Goal: Task Accomplishment & Management: Use online tool/utility

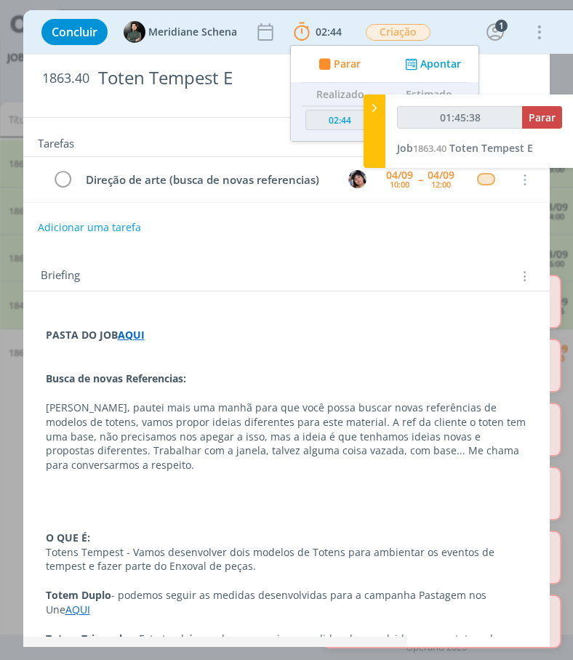
click at [508, 248] on div "Tarefas Usar Job de template Ordenar por: Prazo crescente Prazo decrescente Ord…" at bounding box center [286, 377] width 527 height 519
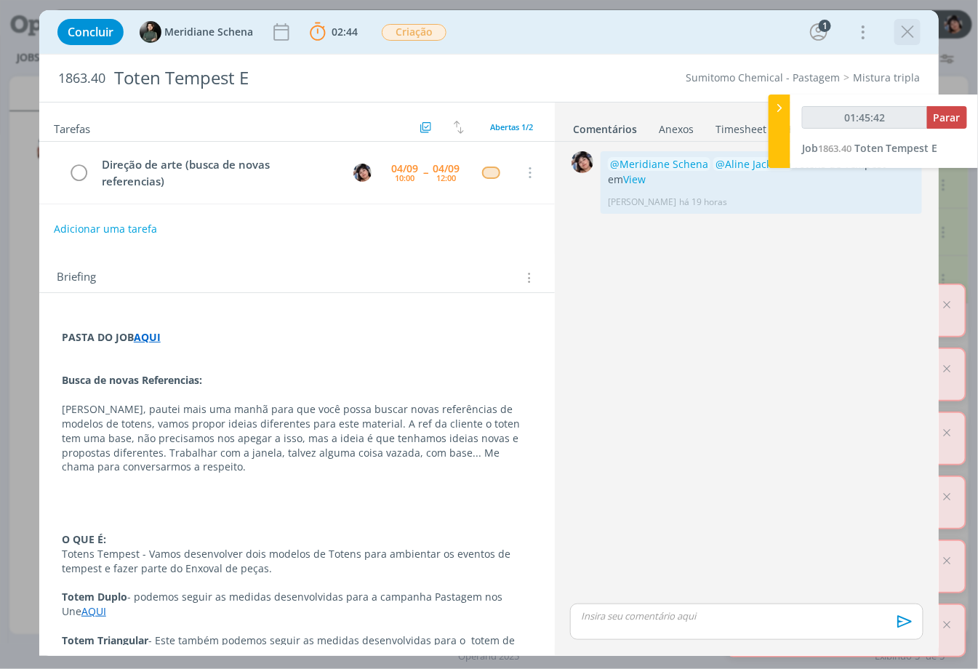
click at [572, 39] on icon "dialog" at bounding box center [908, 32] width 22 height 22
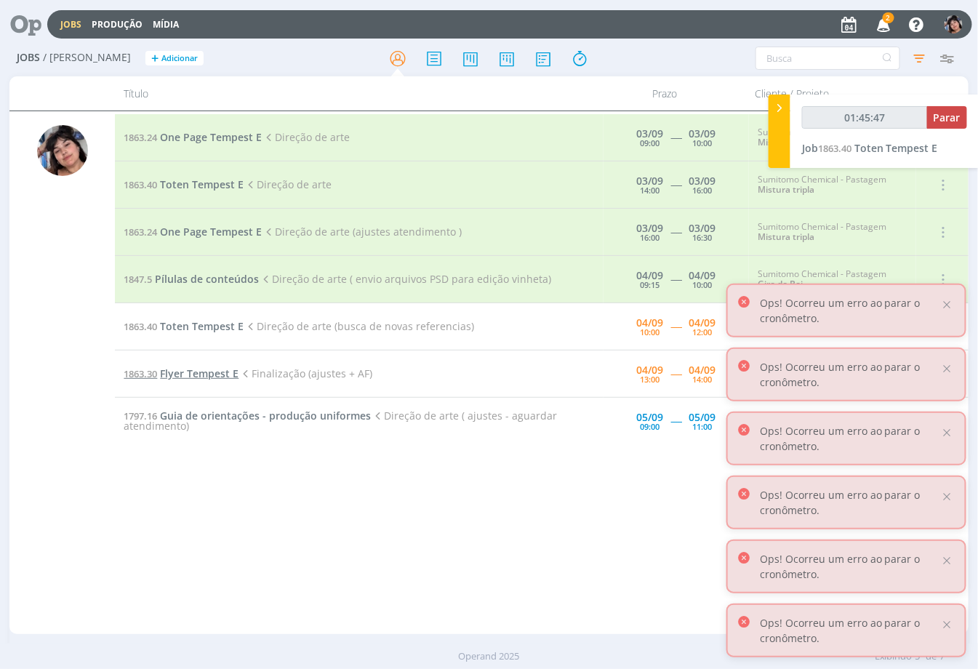
click at [162, 369] on span "Flyer Tempest E" at bounding box center [199, 374] width 79 height 14
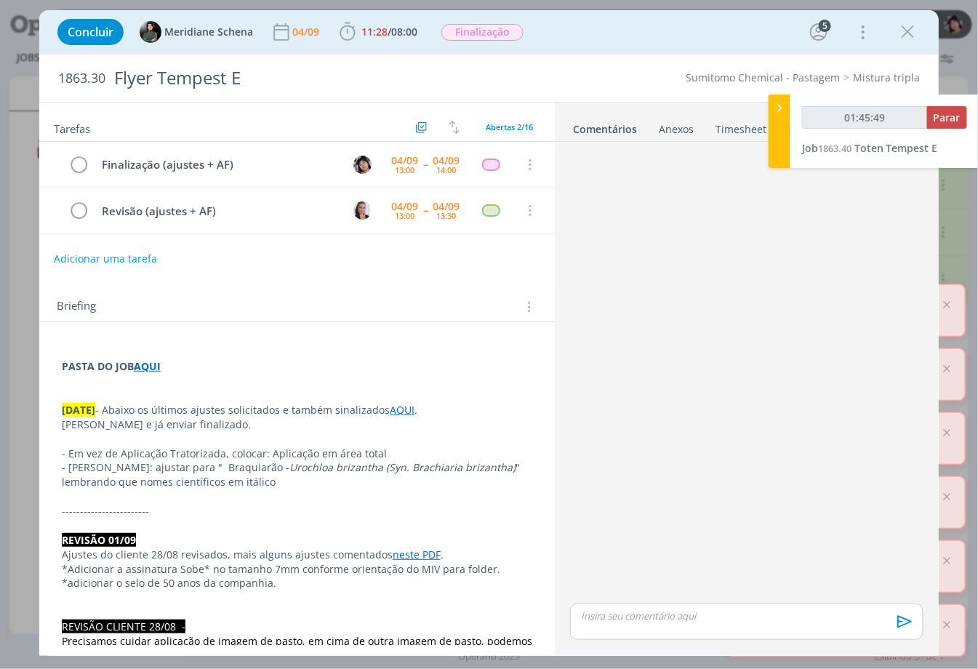
scroll to position [1039, 0]
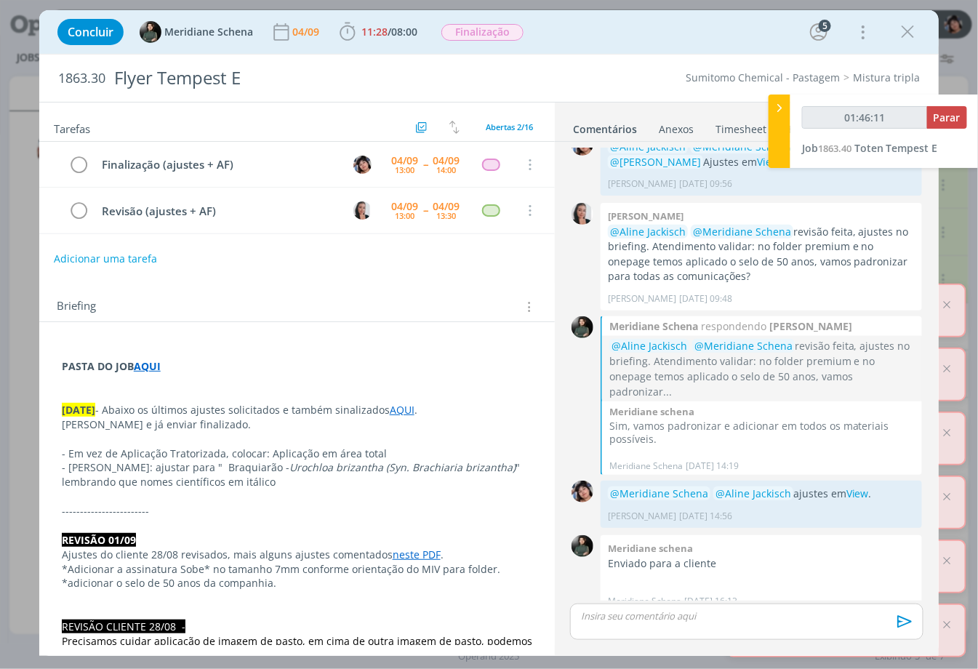
click at [402, 409] on link "AQUI" at bounding box center [402, 410] width 25 height 14
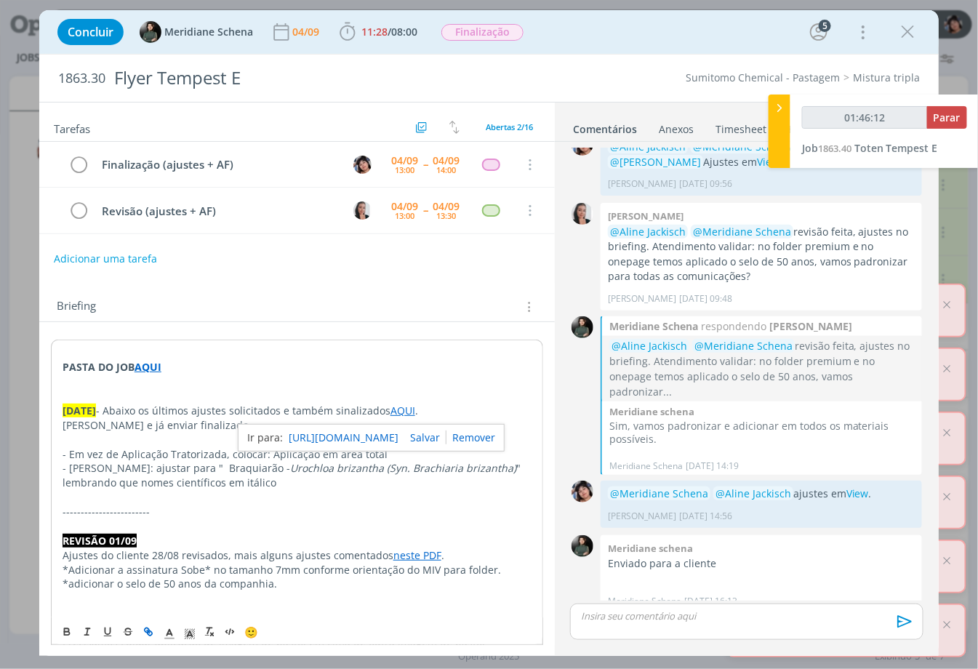
click at [395, 435] on link "[URL][DOMAIN_NAME]" at bounding box center [344, 437] width 110 height 19
click at [572, 628] on div "dialog" at bounding box center [746, 622] width 353 height 36
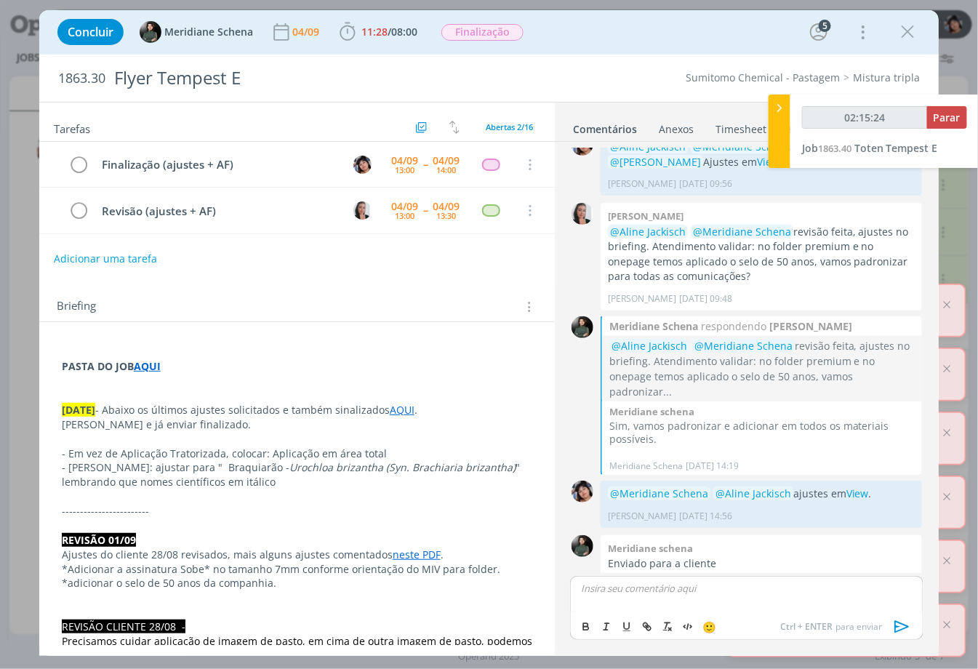
scroll to position [1066, 0]
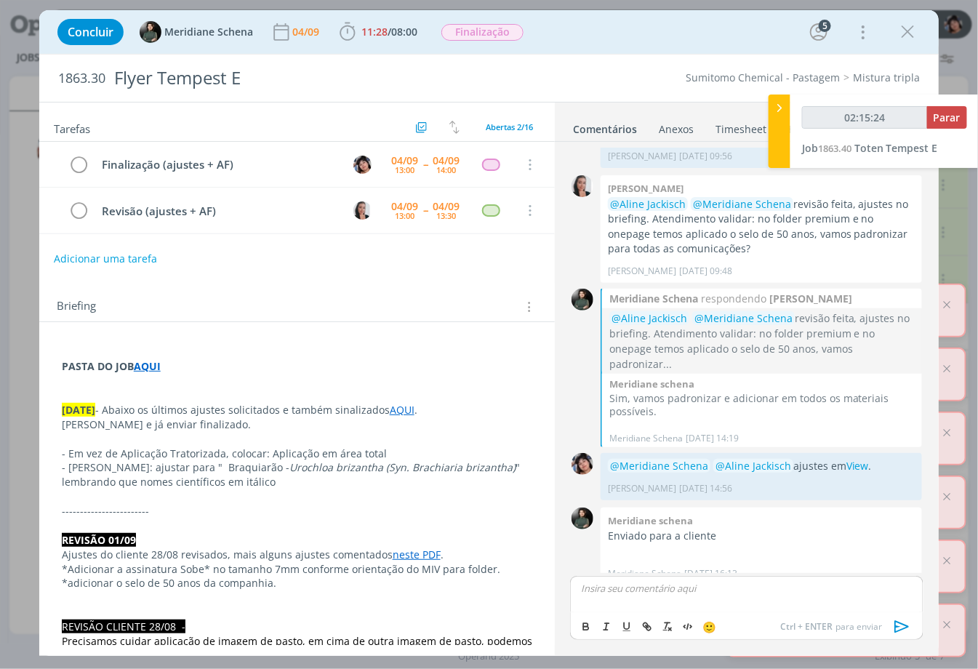
type input "02:15:25"
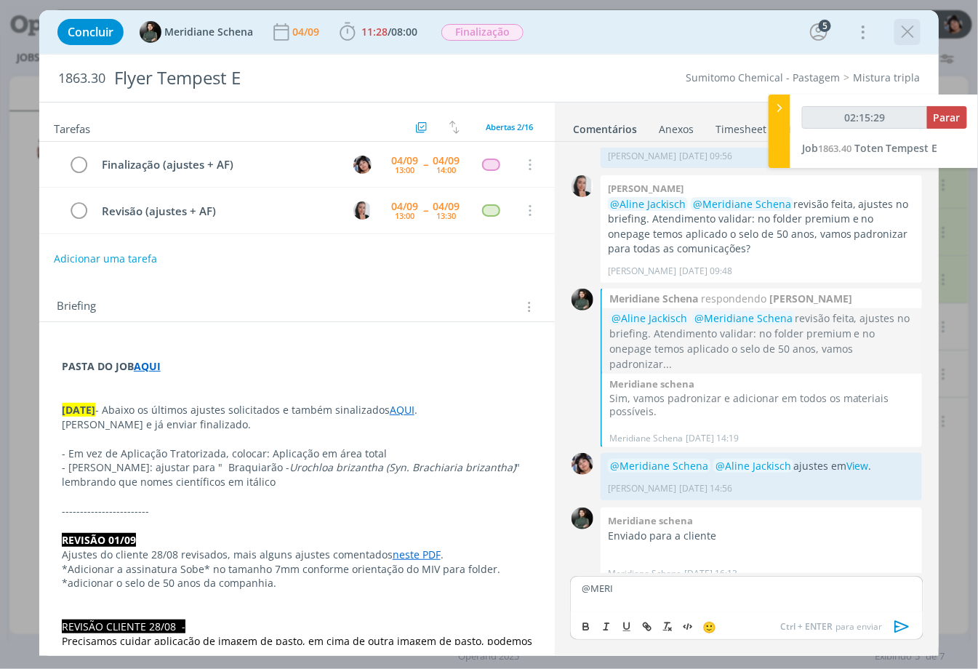
click at [572, 31] on icon "dialog" at bounding box center [908, 32] width 22 height 22
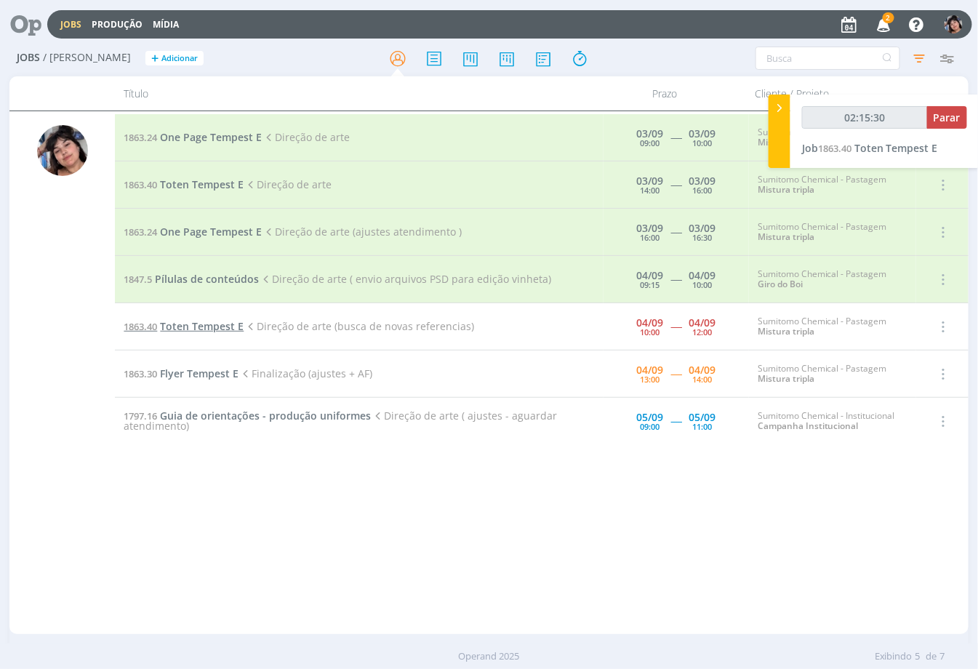
click at [220, 329] on span "Toten Tempest E" at bounding box center [202, 326] width 84 height 14
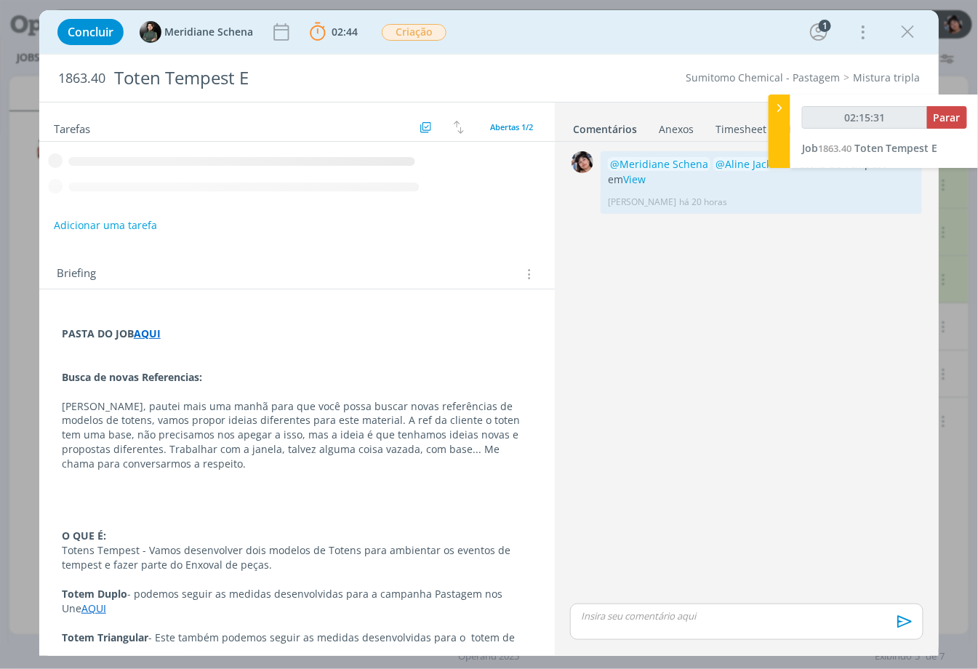
click at [572, 615] on p "dialog" at bounding box center [747, 616] width 330 height 13
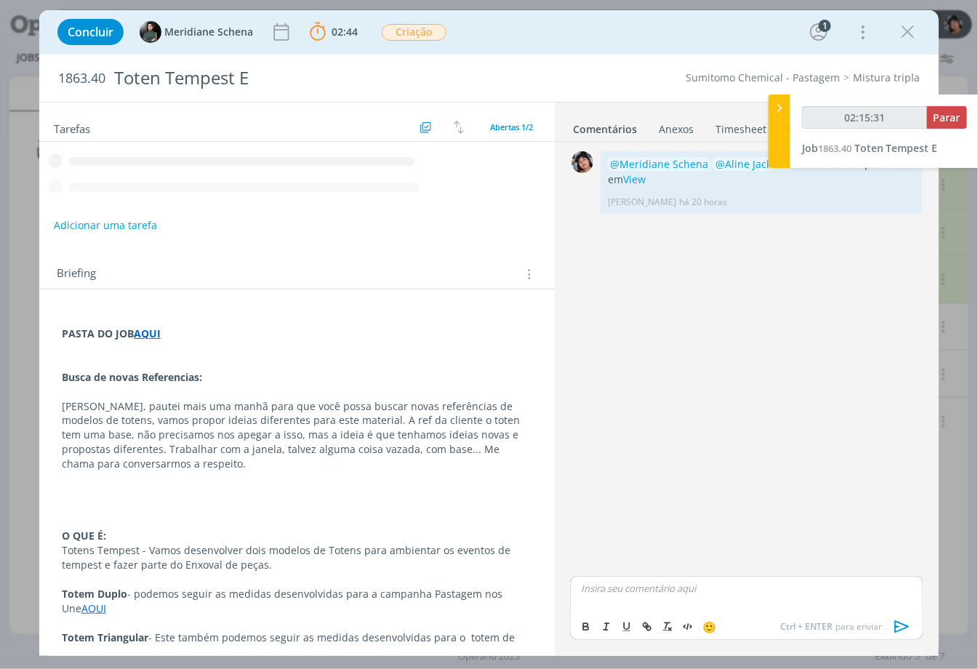
type input "02:15:32"
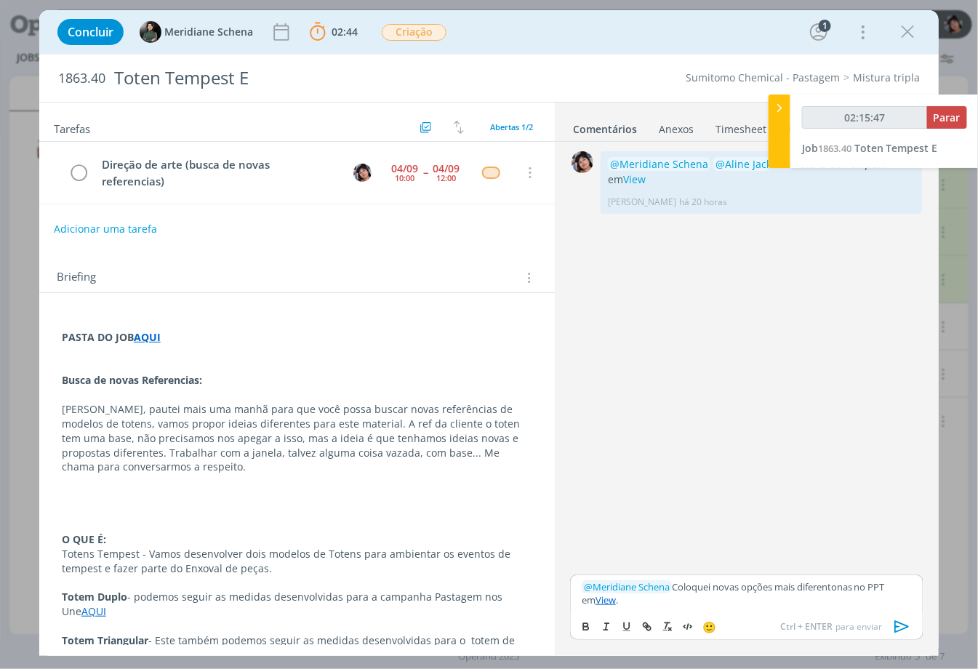
click at [572, 626] on span "Ctrl + ENTER" at bounding box center [807, 626] width 55 height 13
click at [572, 586] on p "﻿ @ Meridiane Schena ﻿ Coloquei novas opções mais diferentonas no PPT em View ." at bounding box center [747, 593] width 330 height 27
click at [572, 604] on p "﻿ @ Meridiane Schena ﻿ Coloquei novas opções mais diferentonas no PPT em View ." at bounding box center [747, 593] width 330 height 27
click at [572, 622] on icon "dialog" at bounding box center [903, 627] width 22 height 22
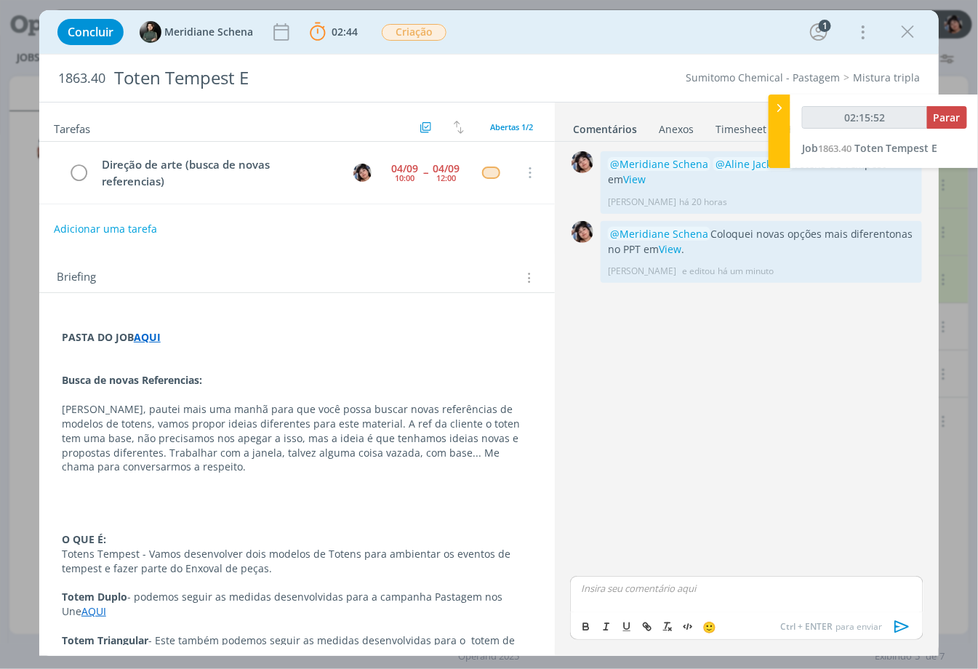
drag, startPoint x: 78, startPoint y: 176, endPoint x: 329, endPoint y: 134, distance: 254.5
click at [86, 172] on icon "dialog" at bounding box center [79, 173] width 22 height 22
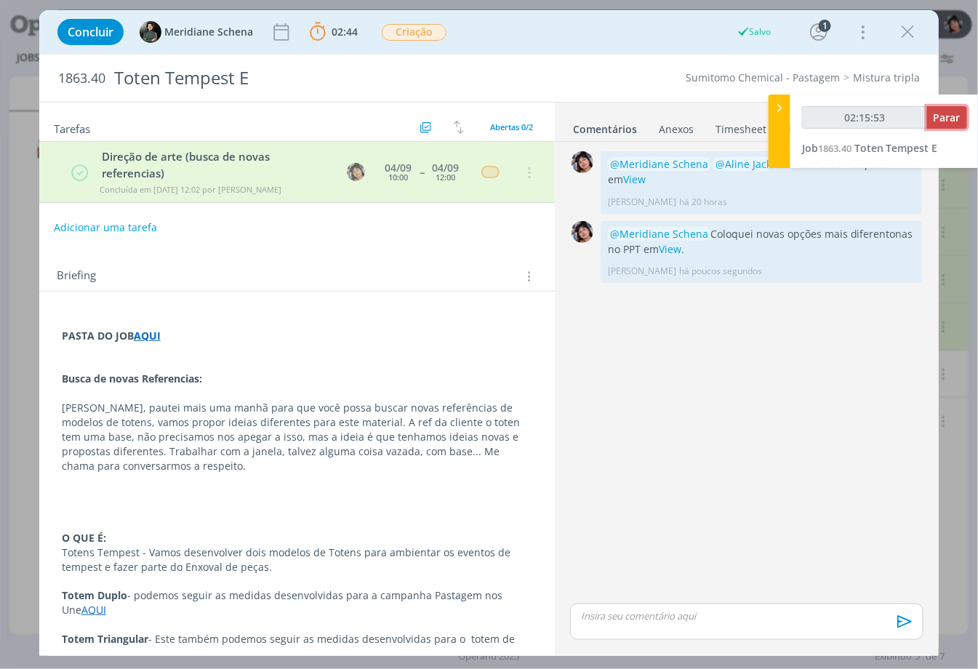
click at [572, 126] on button "Parar" at bounding box center [947, 117] width 40 height 23
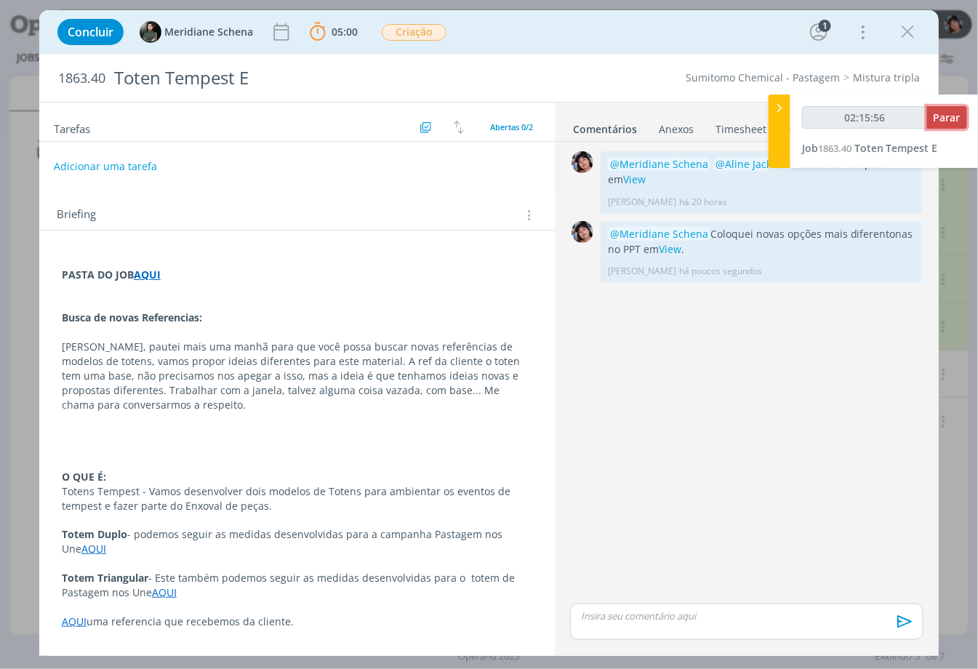
click at [572, 111] on button "Parar" at bounding box center [947, 117] width 40 height 23
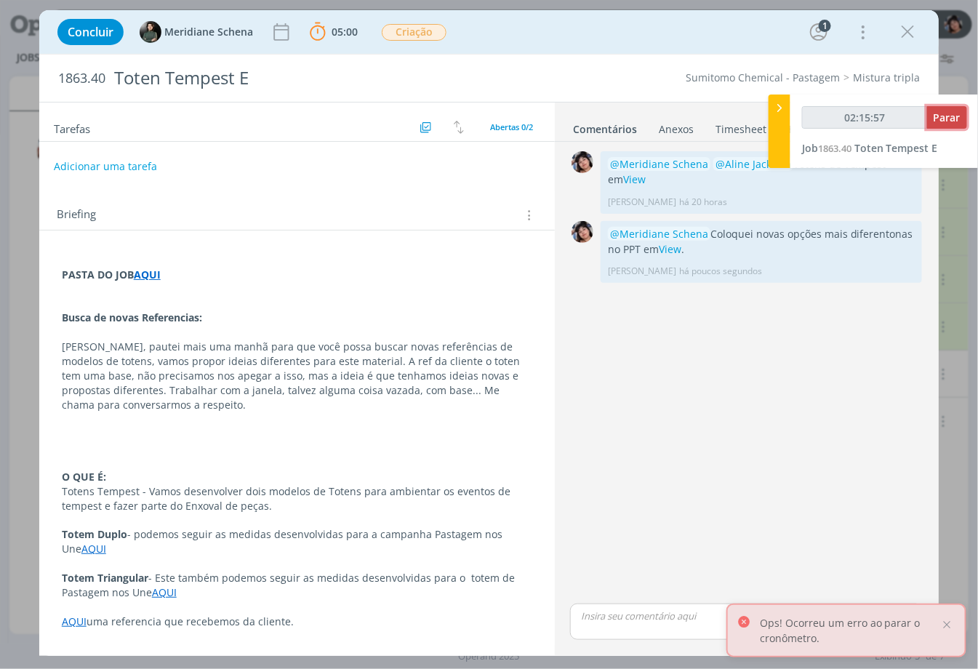
click at [572, 117] on span "Parar" at bounding box center [947, 118] width 27 height 14
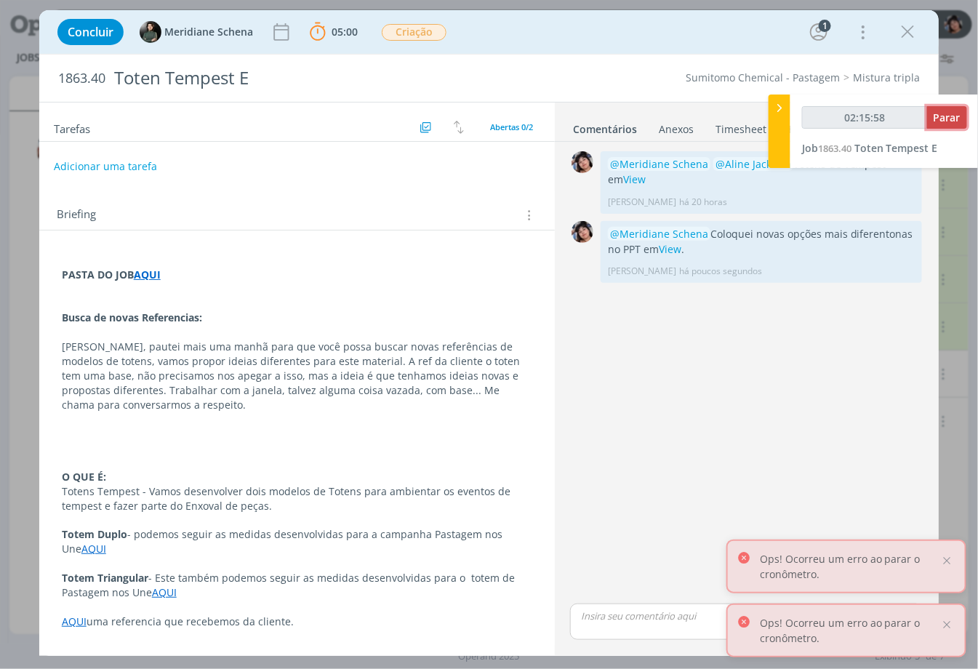
click at [572, 117] on span "Parar" at bounding box center [947, 118] width 27 height 14
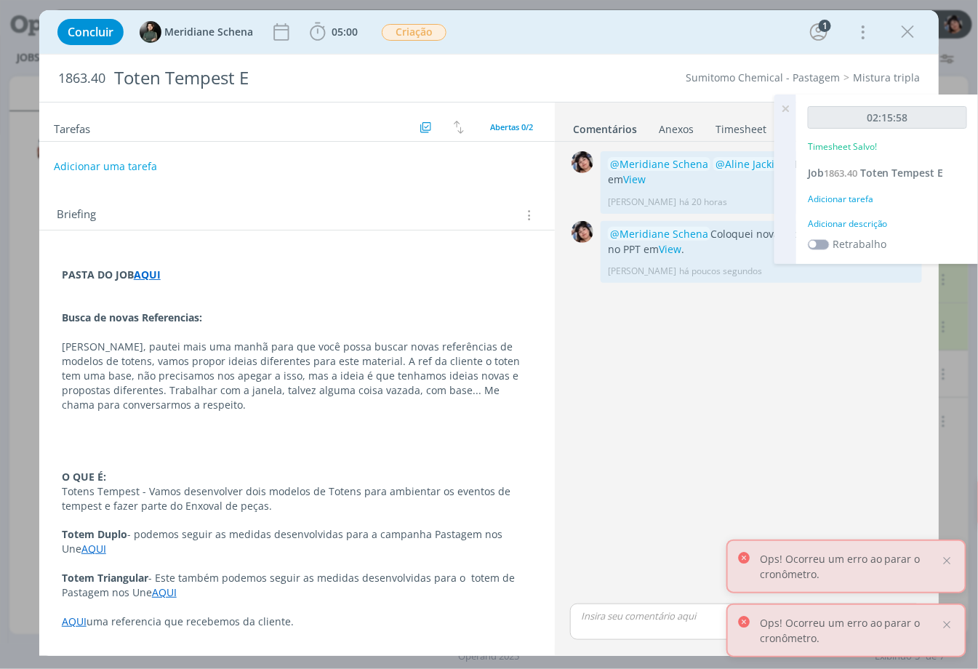
type input "02:16:00"
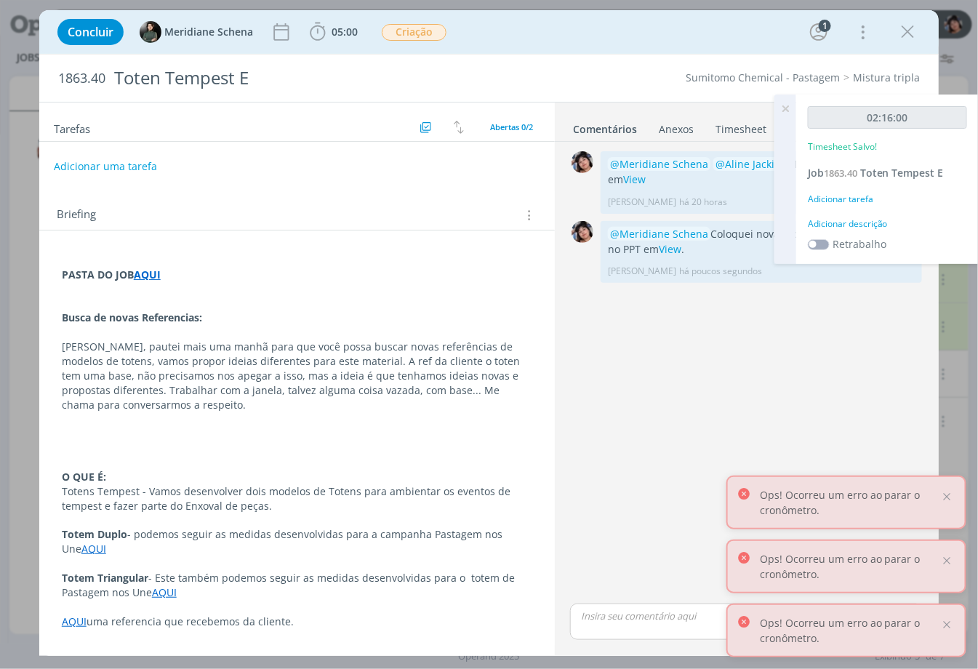
click at [572, 162] on div "02:16:00 Timesheet Salvo!" at bounding box center [887, 135] width 159 height 59
click at [572, 193] on div "Adicionar tarefa" at bounding box center [887, 199] width 159 height 13
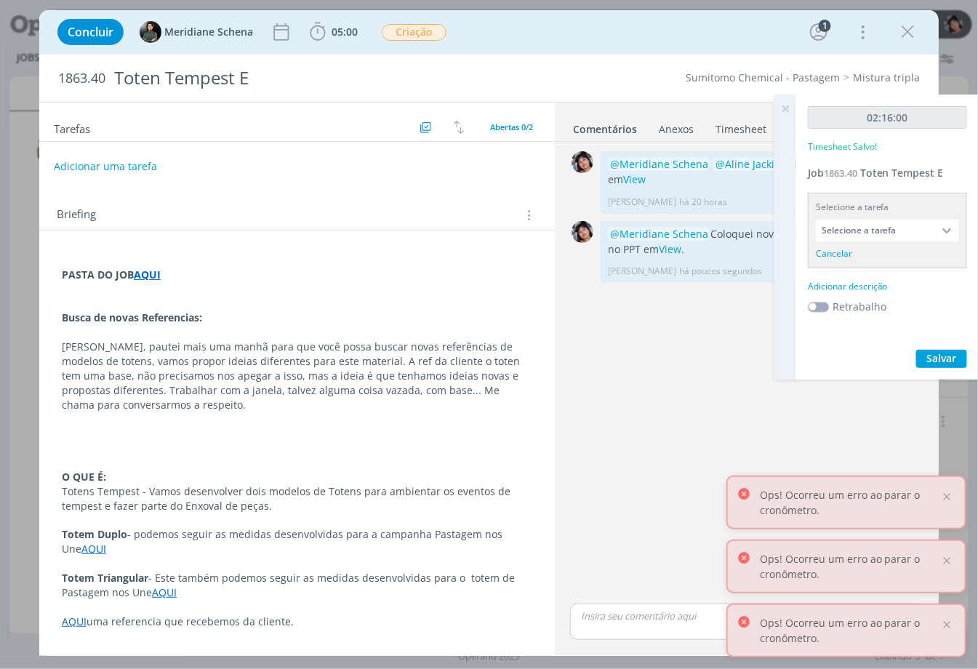
click at [572, 234] on input "Selecione a tarefa" at bounding box center [887, 231] width 143 height 22
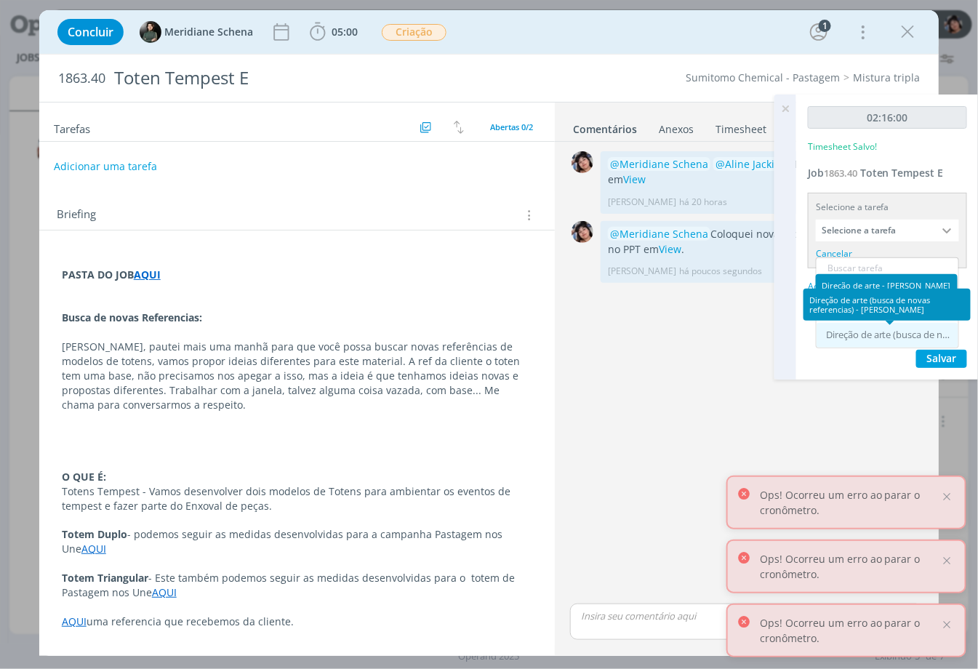
click at [572, 338] on div "Direção de arte (busca de novas referencias) - [PERSON_NAME]" at bounding box center [889, 335] width 126 height 12
type input "Direção de arte (busca de novas referencias)"
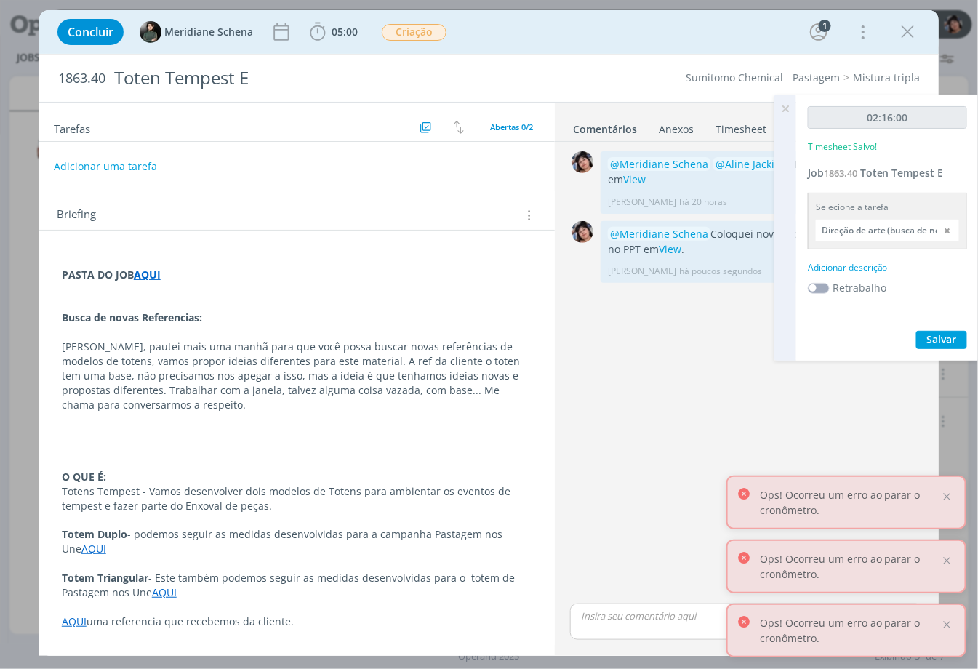
click at [572, 264] on div "Adicionar descrição" at bounding box center [887, 267] width 159 height 13
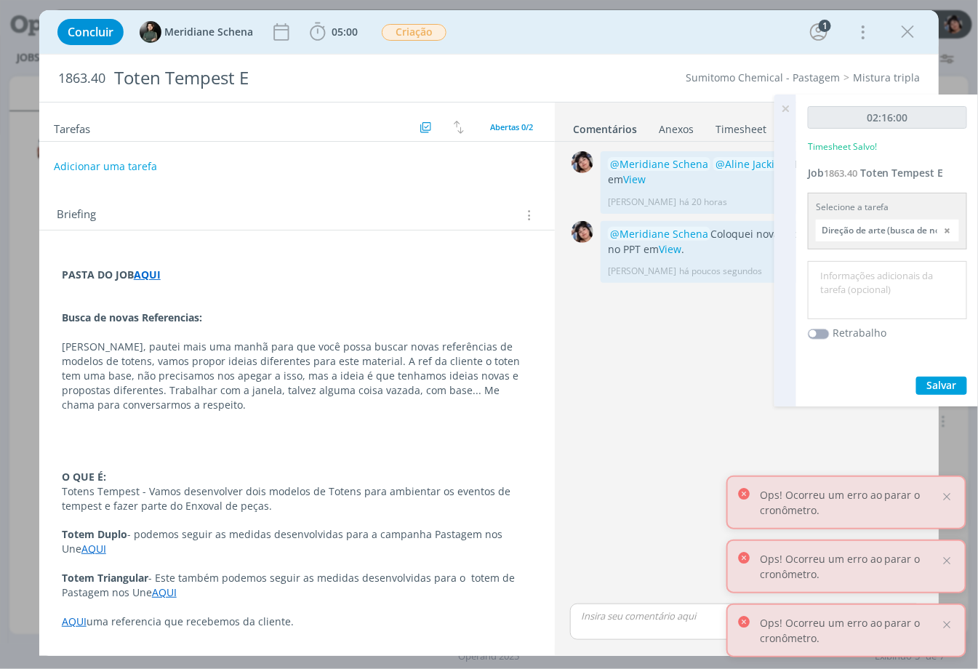
click at [572, 281] on textarea at bounding box center [888, 291] width 152 height 52
type textarea "Novos modelos"
click at [572, 391] on button "Salvar" at bounding box center [941, 386] width 51 height 18
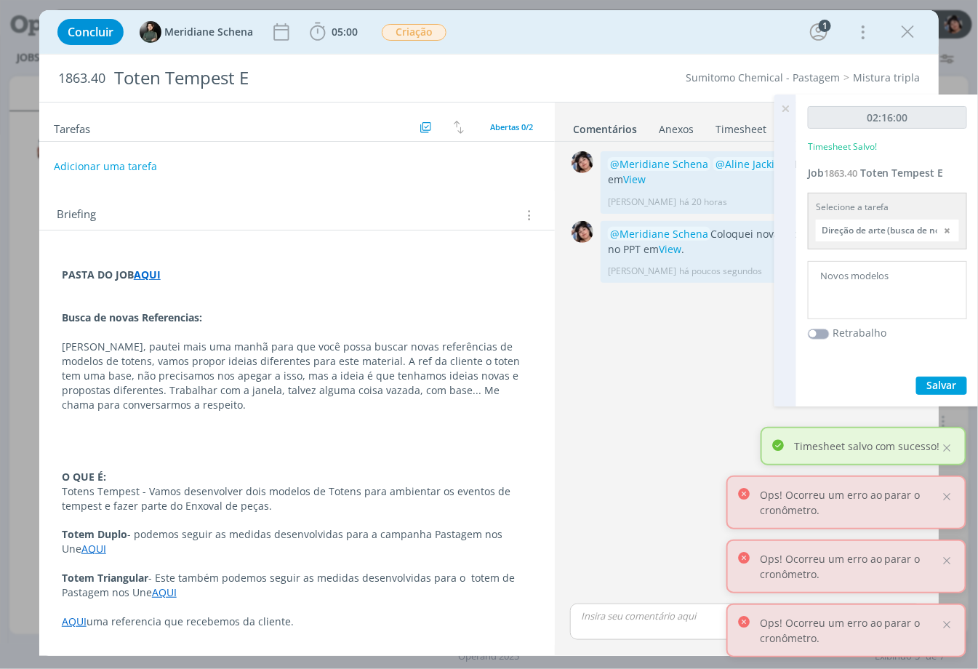
click at [572, 108] on icon at bounding box center [785, 109] width 26 height 28
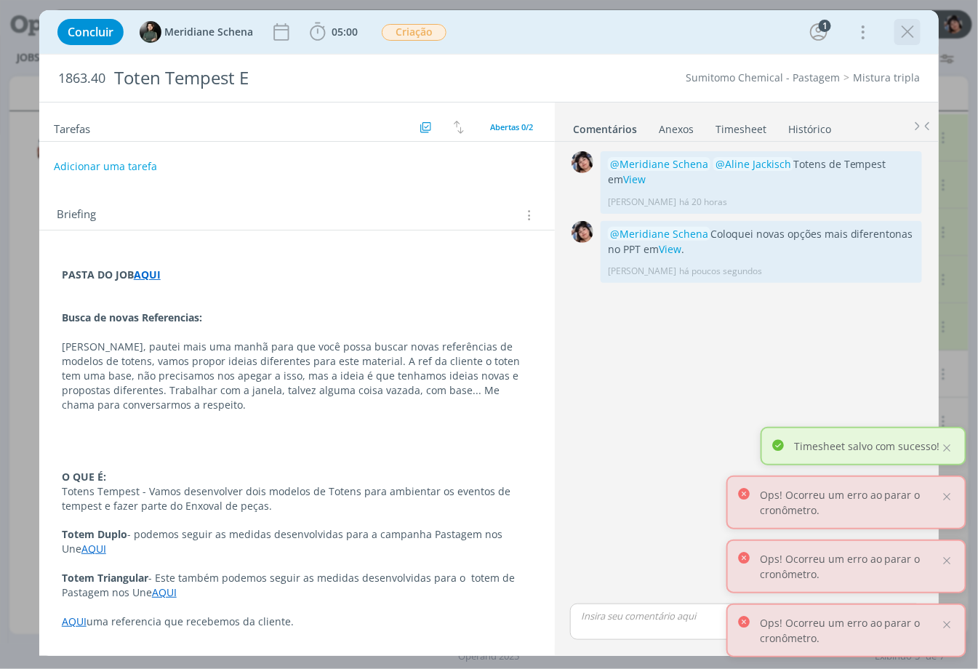
click at [572, 27] on icon "dialog" at bounding box center [908, 32] width 22 height 22
